Goal: Transaction & Acquisition: Purchase product/service

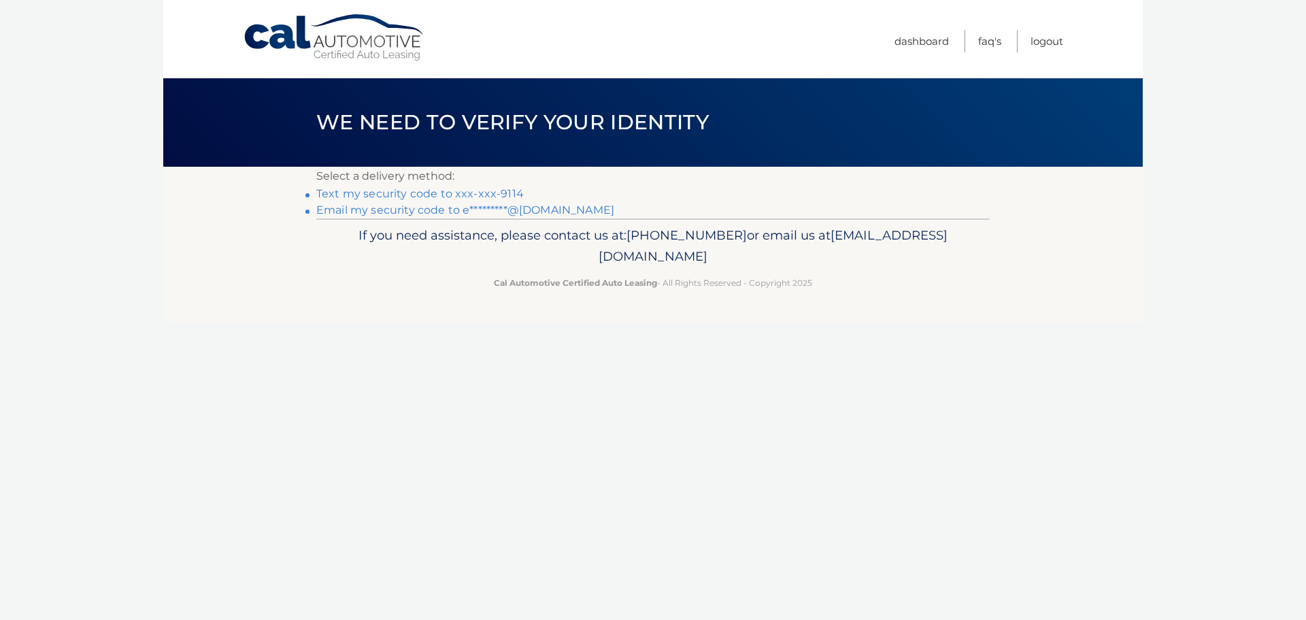
click at [461, 197] on link "Text my security code to xxx-xxx-9114" at bounding box center [420, 193] width 208 height 13
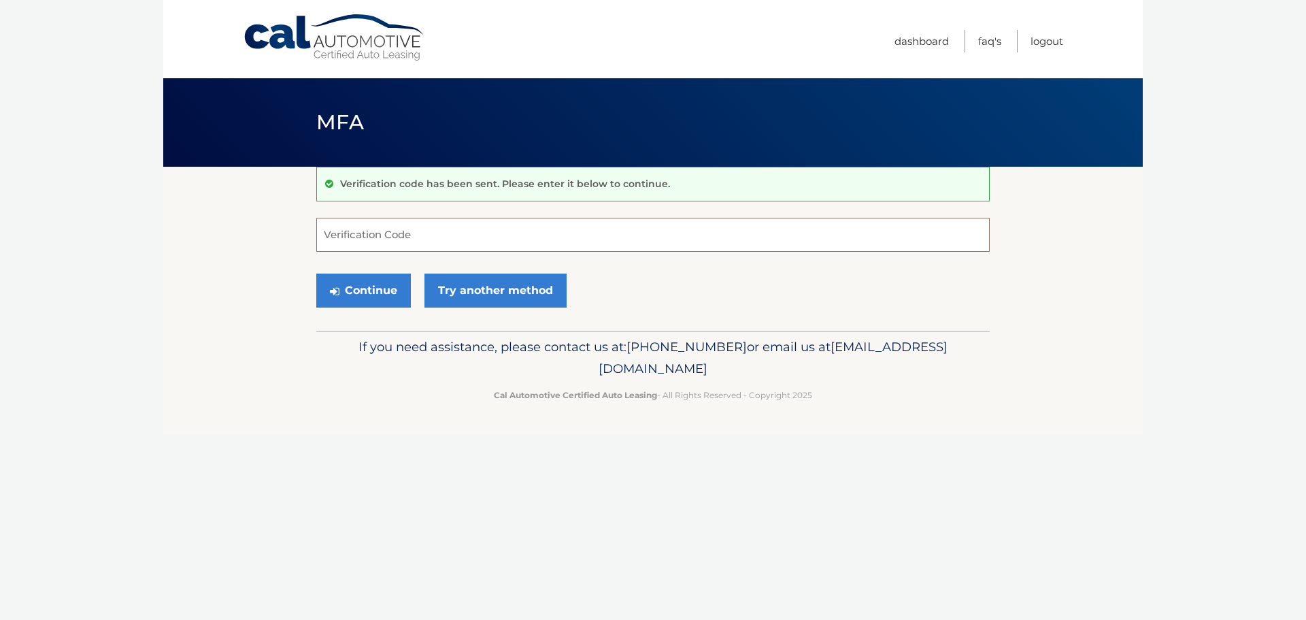
click at [435, 243] on input "Verification Code" at bounding box center [653, 235] width 674 height 34
type input "499974"
click at [380, 293] on button "Continue" at bounding box center [363, 291] width 95 height 34
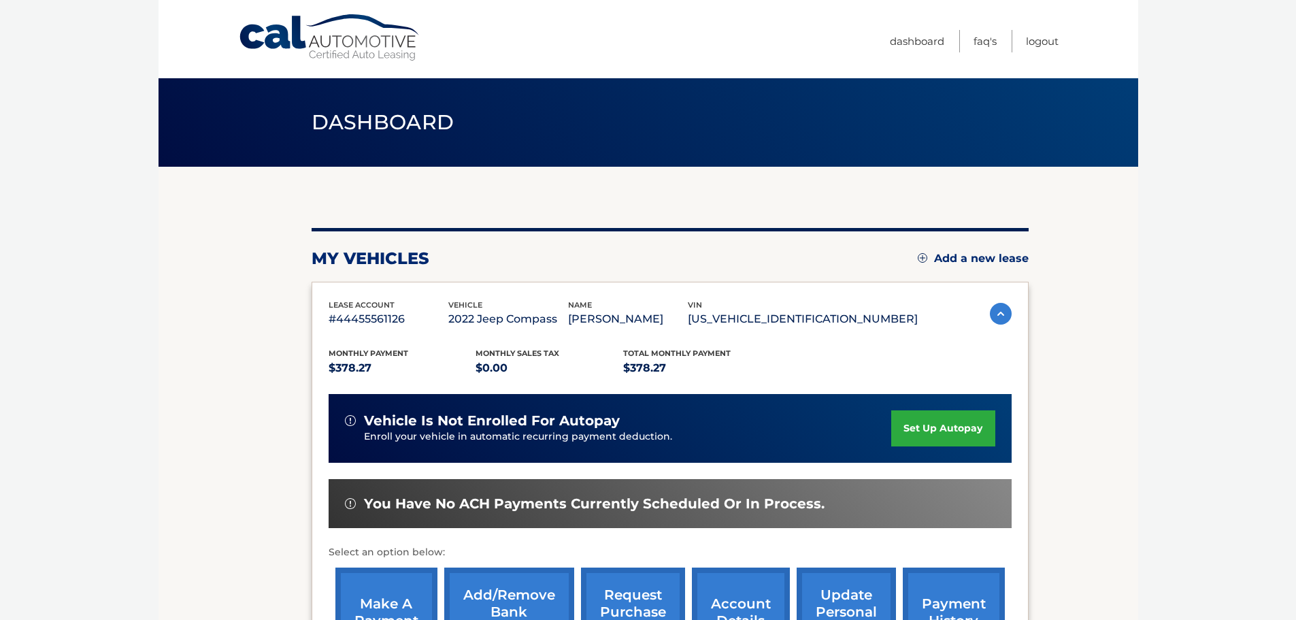
scroll to position [68, 0]
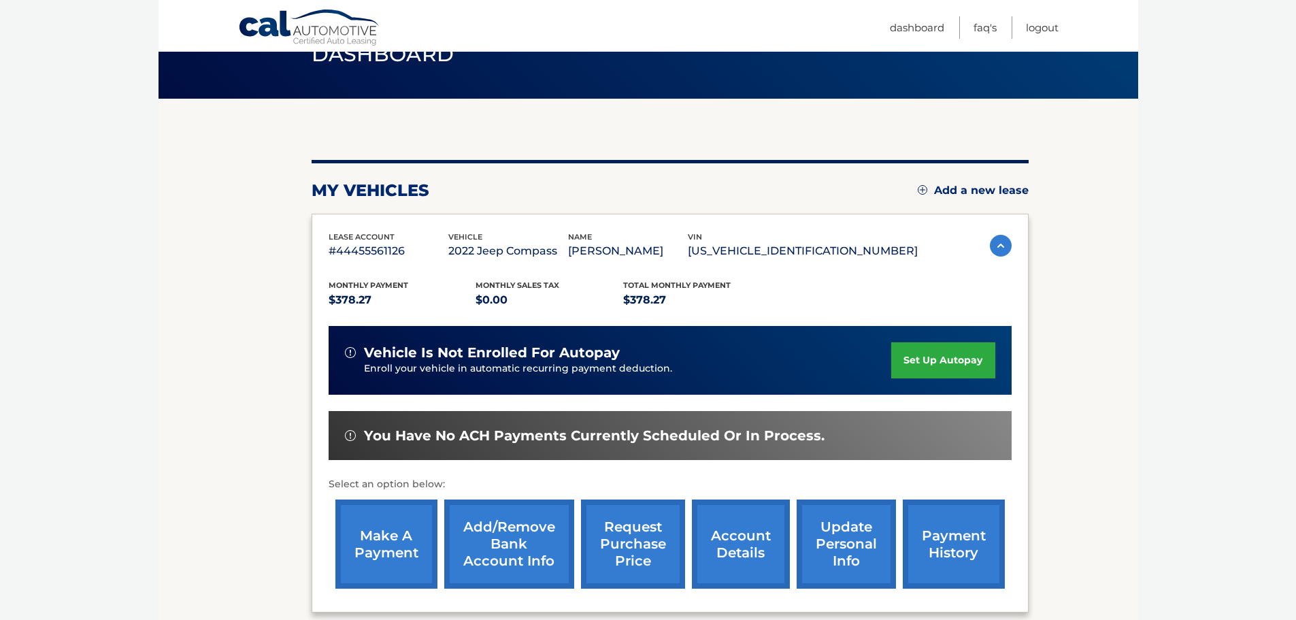
click at [369, 550] on link "make a payment" at bounding box center [386, 543] width 102 height 89
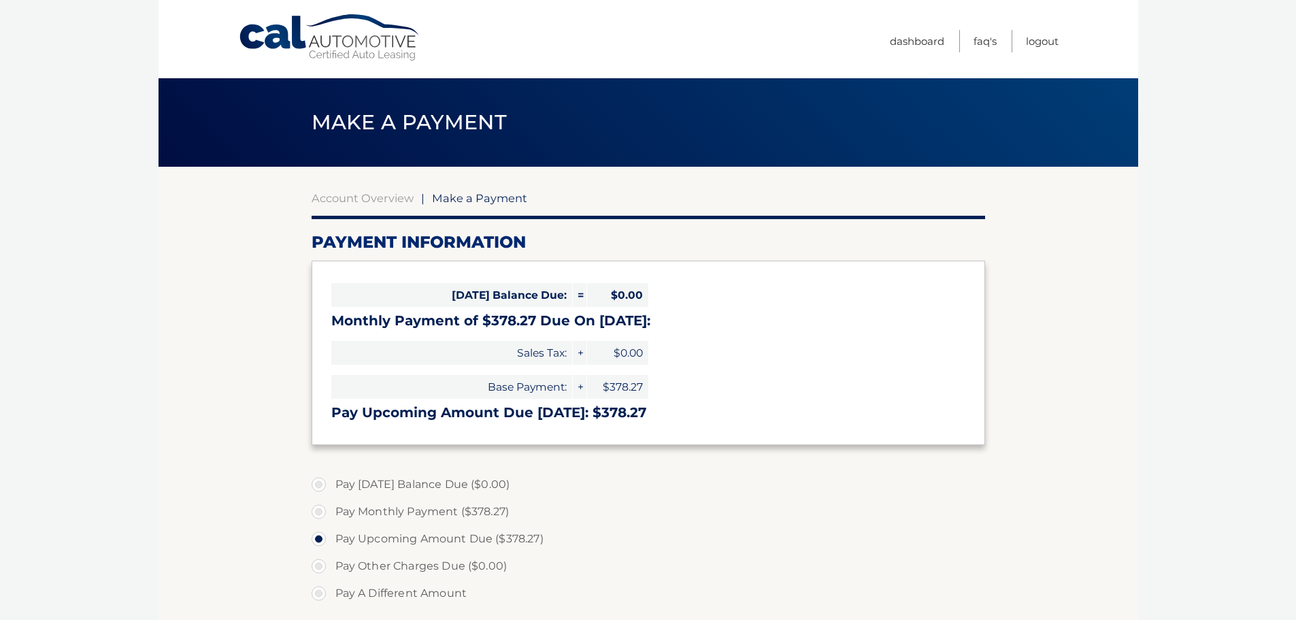
select select "YzY3NzIyMTItMmNmOS00MTgxLWIxZGUtYzg4MWNkZWRhNjYw"
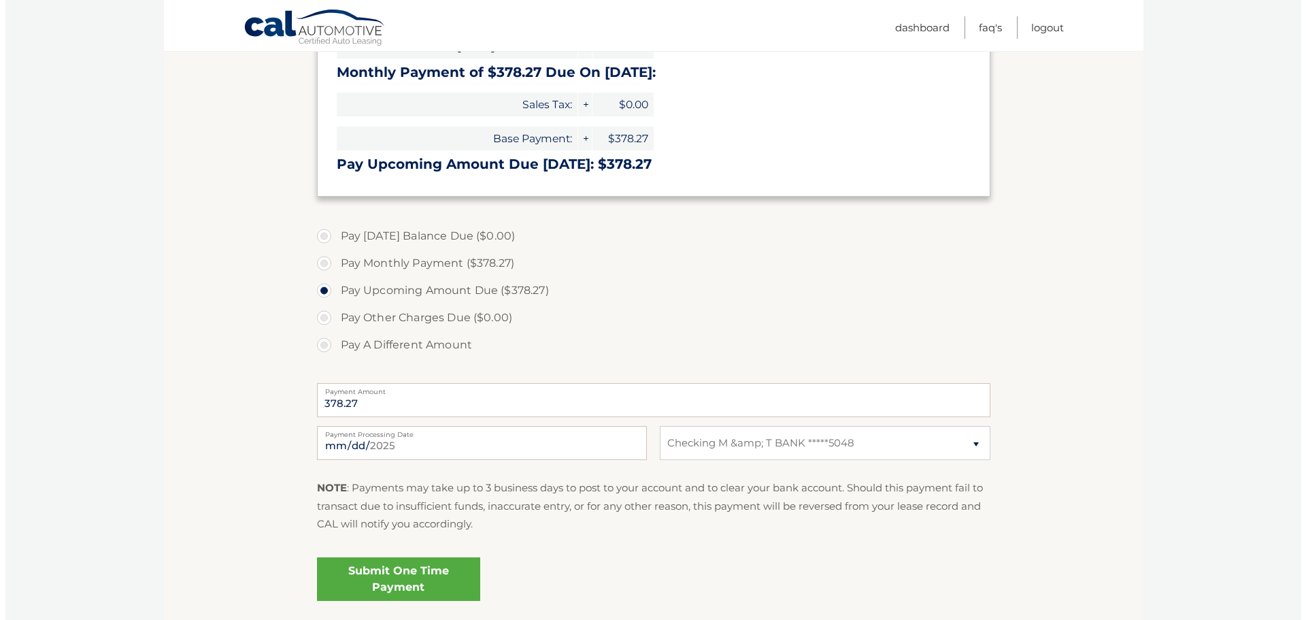
scroll to position [272, 0]
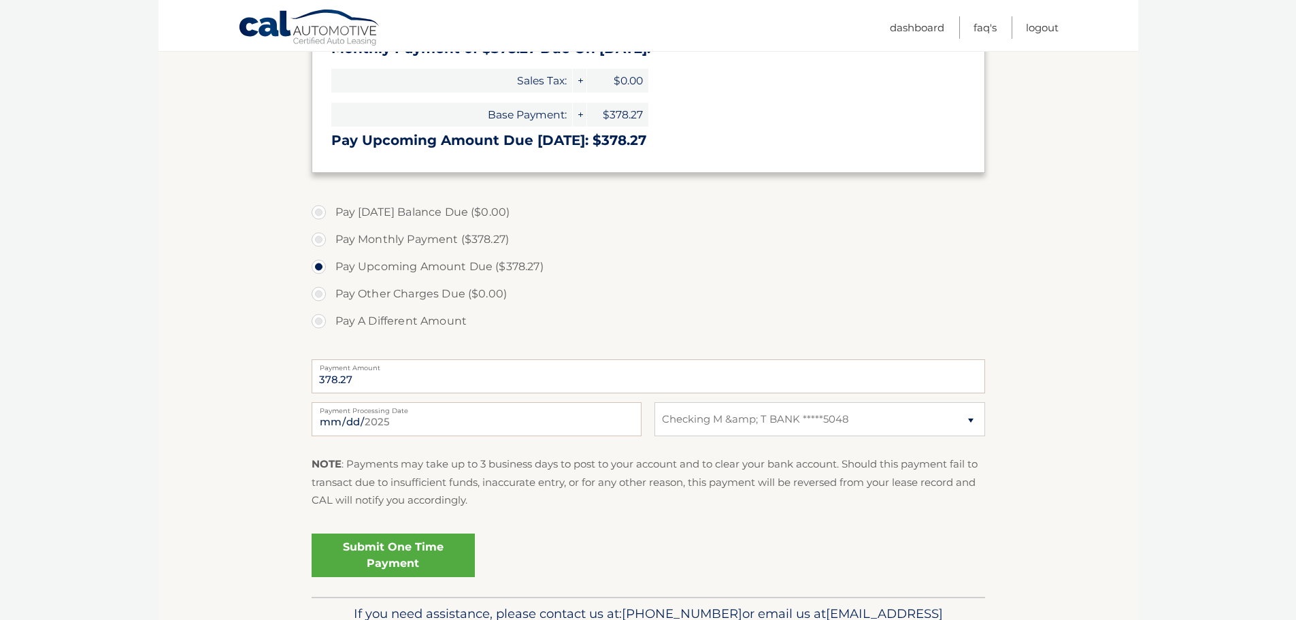
click at [425, 546] on link "Submit One Time Payment" at bounding box center [393, 555] width 163 height 44
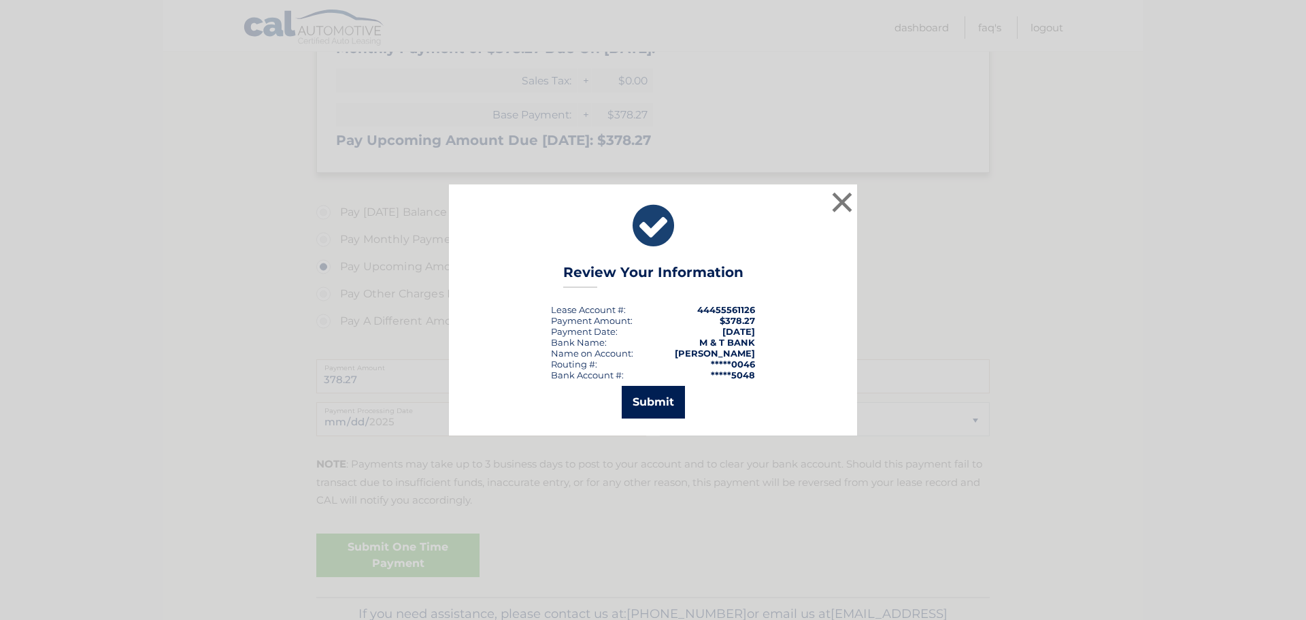
click at [657, 409] on button "Submit" at bounding box center [653, 402] width 63 height 33
